Goal: Transaction & Acquisition: Purchase product/service

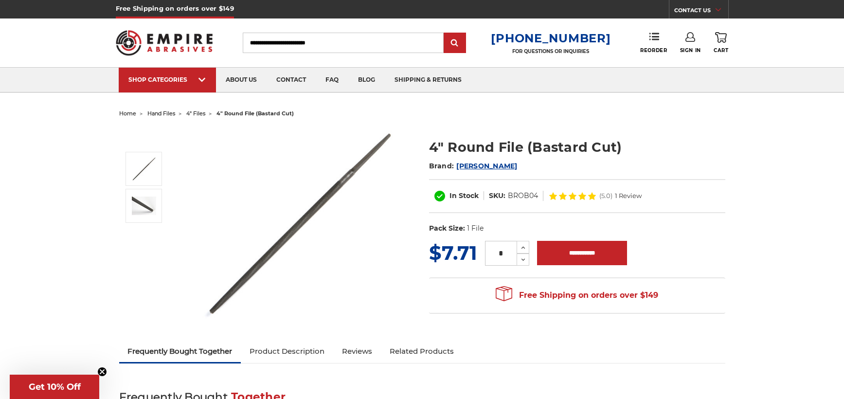
click at [279, 255] on img at bounding box center [299, 223] width 195 height 193
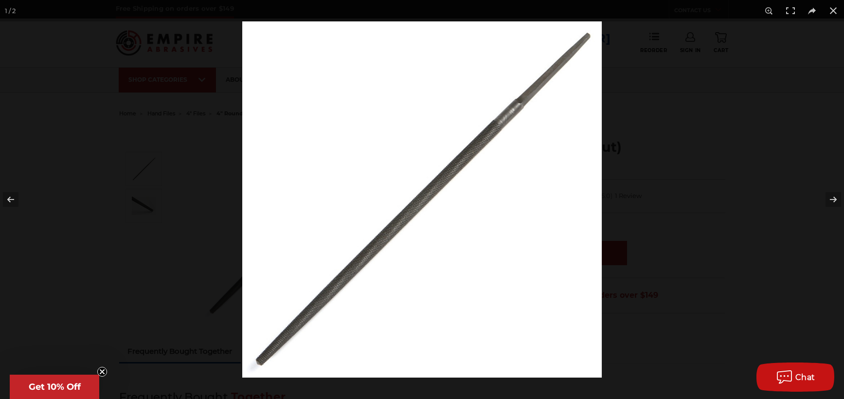
click at [330, 292] on img at bounding box center [421, 199] width 359 height 356
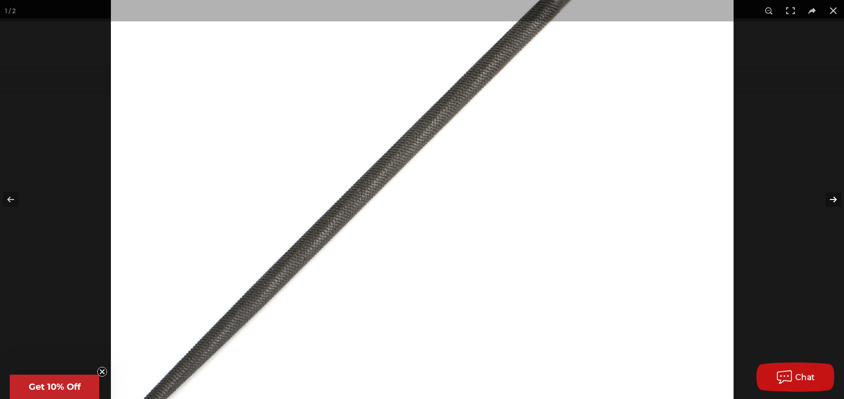
click at [834, 196] on button at bounding box center [827, 199] width 34 height 49
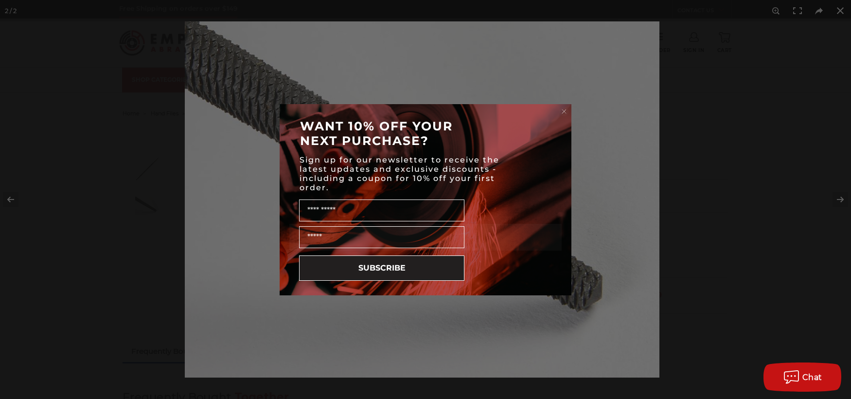
click at [841, 10] on div "Close dialog WANT 10% OFF YOUR NEXT PURCHASE? Sign up for our newsletter to rec…" at bounding box center [425, 199] width 851 height 399
click at [563, 110] on icon "Close dialog" at bounding box center [564, 111] width 4 height 4
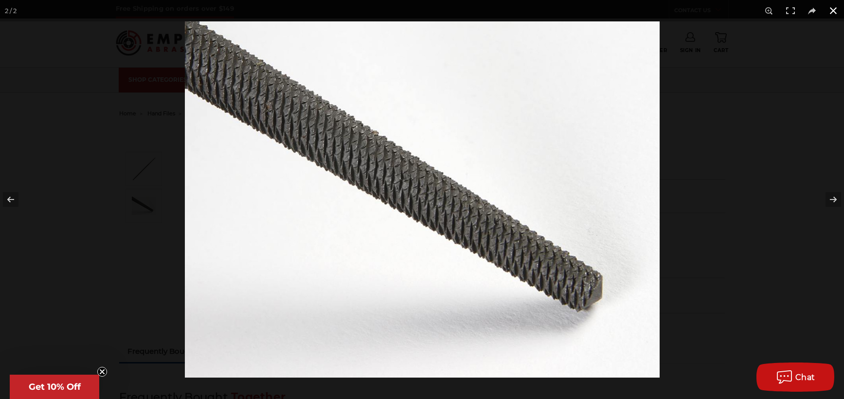
click at [831, 9] on button at bounding box center [832, 10] width 21 height 21
